Goal: Task Accomplishment & Management: Manage account settings

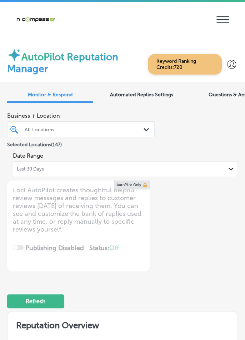
click at [191, 166] on div "Last 30 Days Path Created with Sketch." at bounding box center [125, 169] width 217 height 6
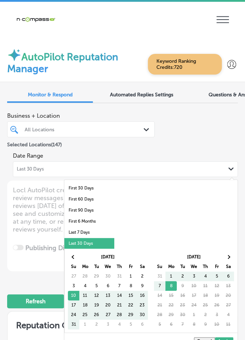
scroll to position [1, 0]
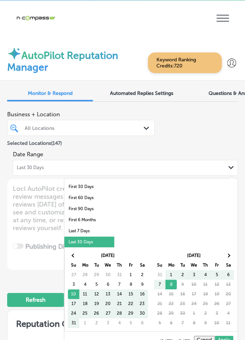
click at [95, 232] on li "Last 7 Days" at bounding box center [89, 231] width 50 height 11
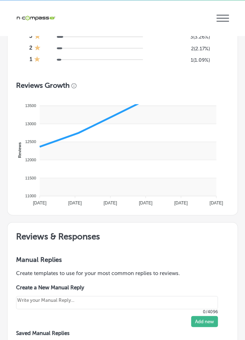
type textarea "x"
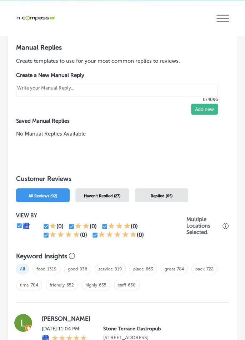
scroll to position [627, 0]
click at [122, 189] on div "Haven't Replied (27)" at bounding box center [102, 195] width 54 height 14
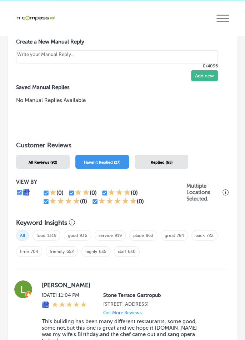
scroll to position [672, 0]
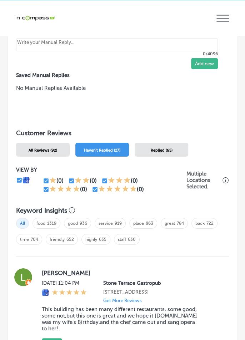
click at [43, 192] on input "checkbox" at bounding box center [46, 189] width 6 height 6
checkbox input "false"
type textarea "x"
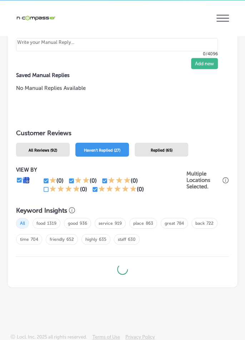
scroll to position [641, 0]
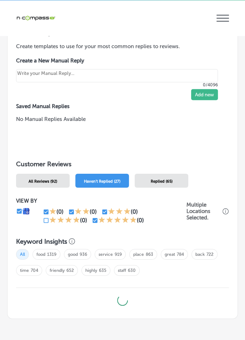
click at [92, 223] on input "checkbox" at bounding box center [95, 220] width 6 height 6
checkbox input "false"
type textarea "x"
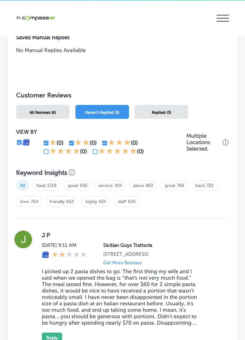
scroll to position [710, 0]
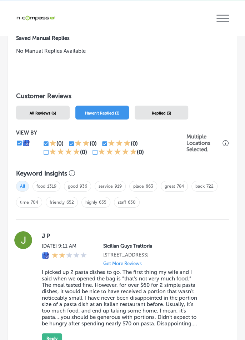
click at [106, 142] on input "checkbox" at bounding box center [104, 144] width 6 height 6
checkbox input "false"
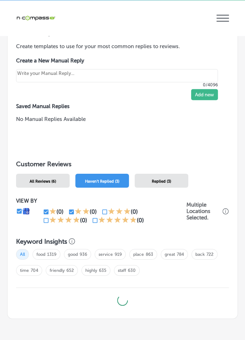
click at [71, 246] on div "All food 1319 good 936 service 919 place 863 great 784 back 722 time 704 friend…" at bounding box center [122, 265] width 213 height 39
type textarea "x"
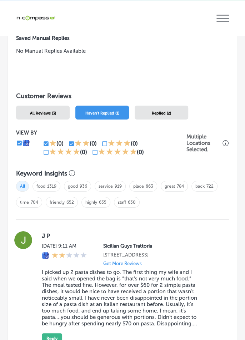
click at [71, 146] on input "checkbox" at bounding box center [71, 144] width 6 height 6
checkbox input "false"
type textarea "x"
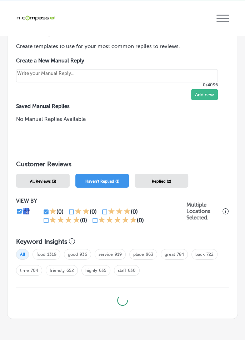
click at [49, 212] on input "checkbox" at bounding box center [46, 212] width 6 height 6
checkbox input "false"
type textarea "x"
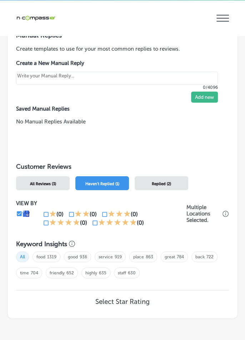
click at [48, 224] on input "checkbox" at bounding box center [46, 223] width 6 height 6
checkbox input "true"
type textarea "x"
click at [94, 224] on input "checkbox" at bounding box center [95, 223] width 6 height 6
checkbox input "true"
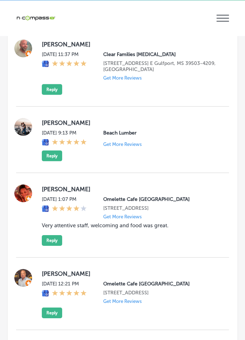
scroll to position [2317, 0]
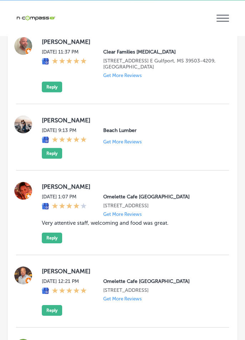
type textarea "x"
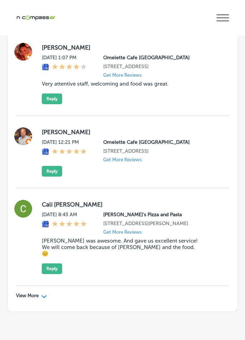
scroll to position [36, 0]
